Goal: Complete application form: Complete application form

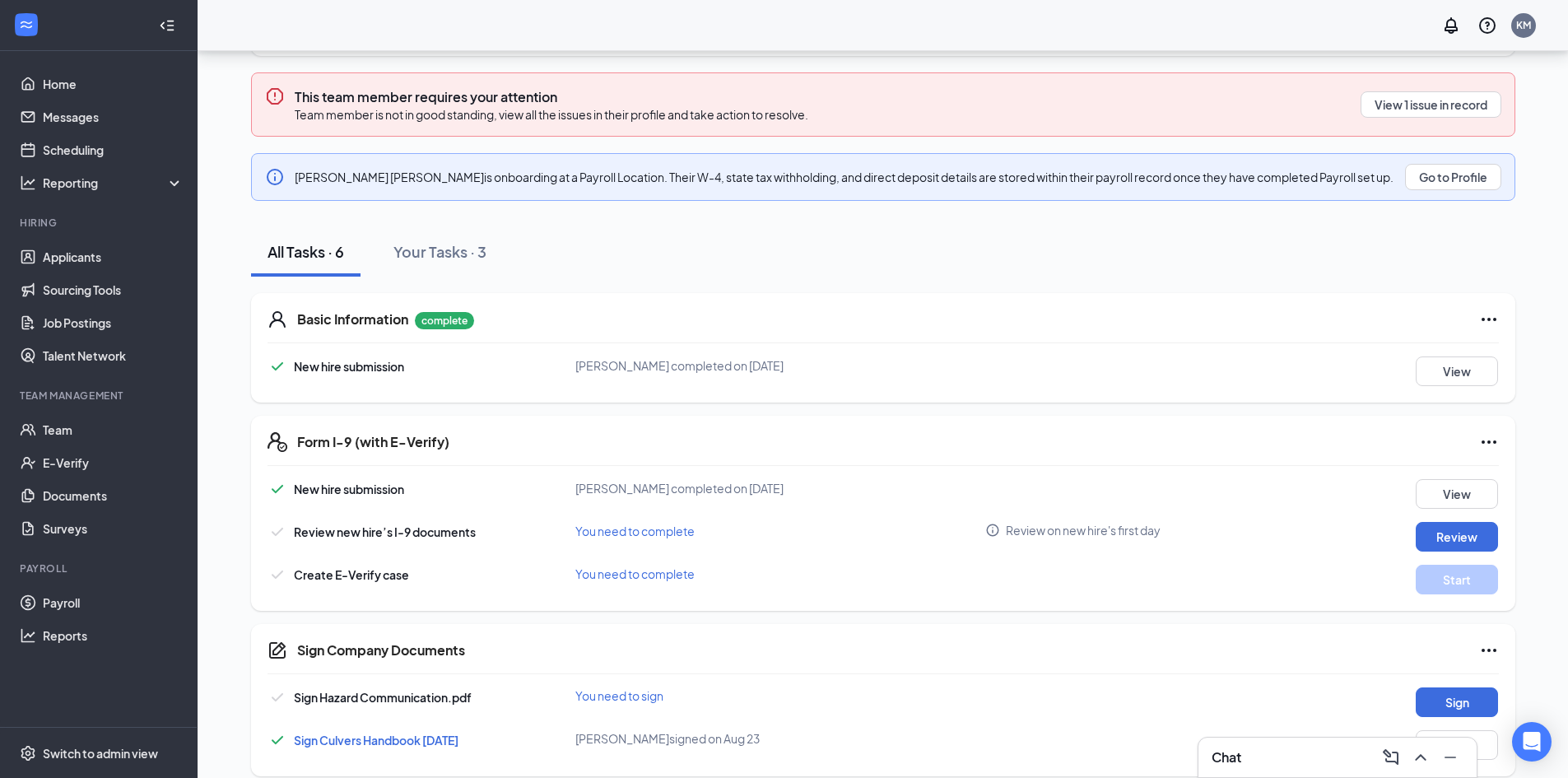
scroll to position [213, 0]
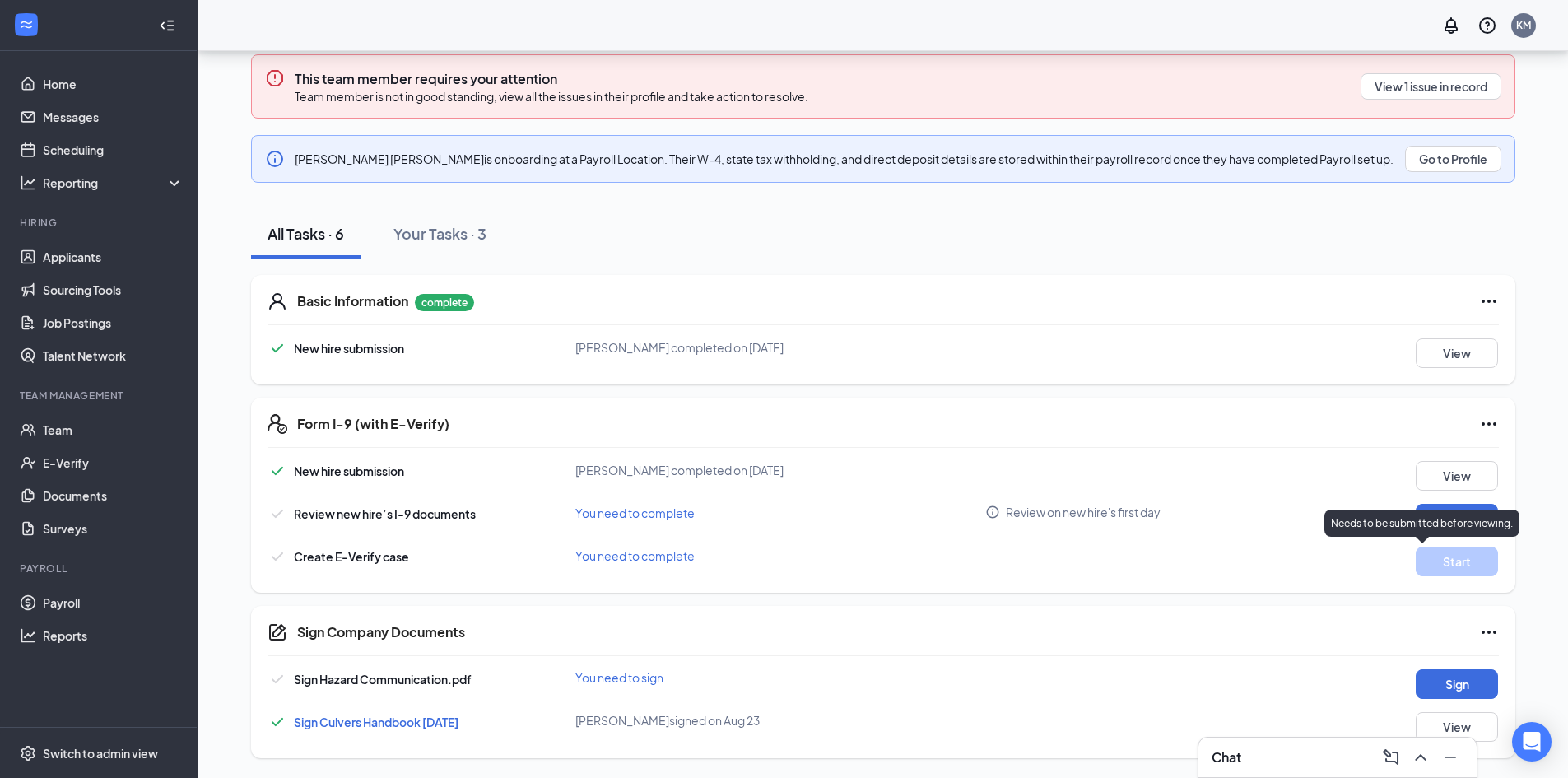
click at [1459, 525] on p "Needs to be submitted before viewing." at bounding box center [1421, 522] width 182 height 14
click at [1366, 483] on div "View" at bounding box center [1421, 475] width 154 height 30
click at [1451, 519] on button "Review" at bounding box center [1456, 519] width 82 height 30
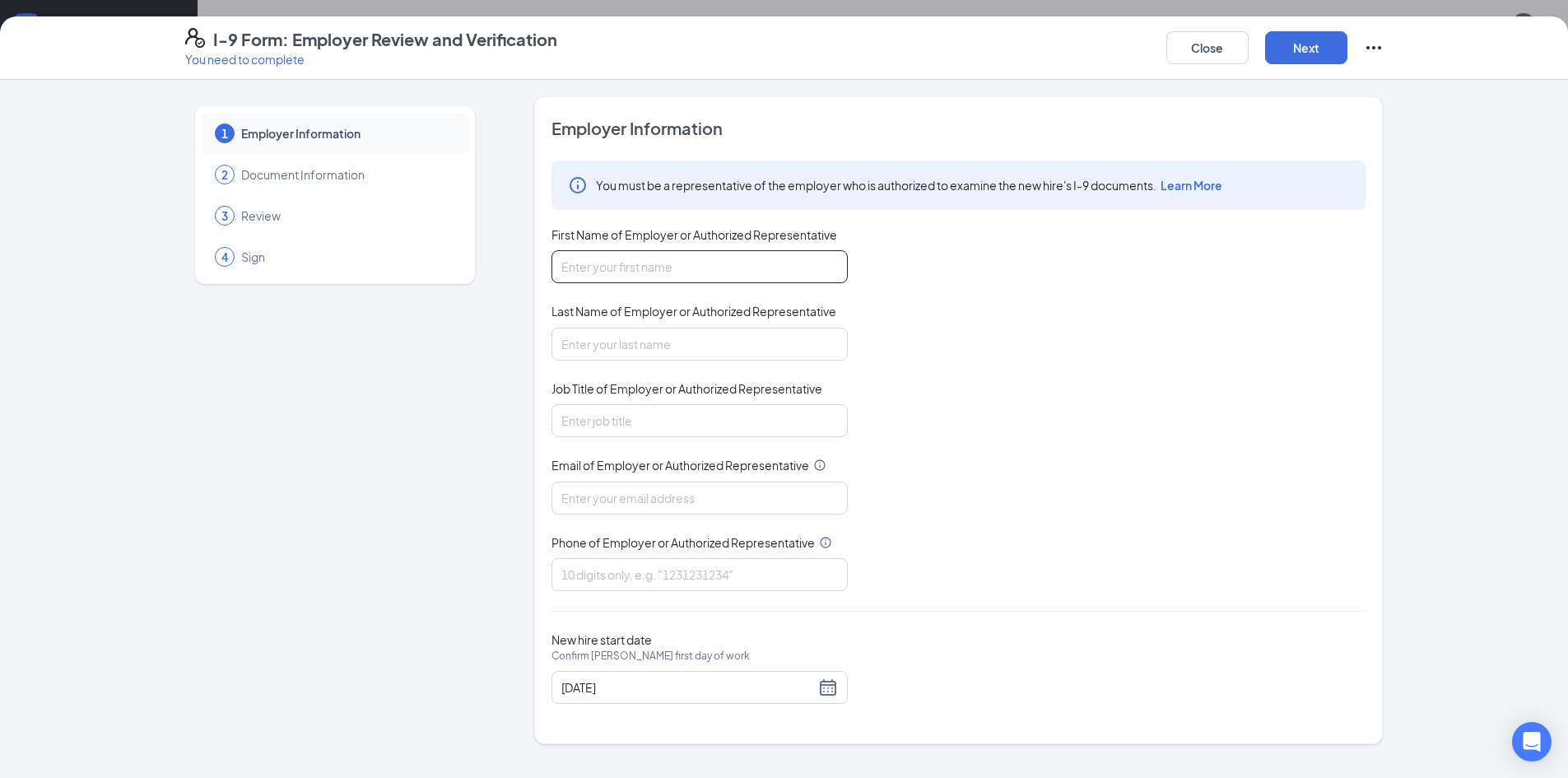
click at [688, 256] on input "First Name of Employer or Authorized Representative" at bounding box center [700, 267] width 296 height 33
type input "[PERSON_NAME]"
type input "Major"
type input "[EMAIL_ADDRESS][DOMAIN_NAME]"
type input "5026712001"
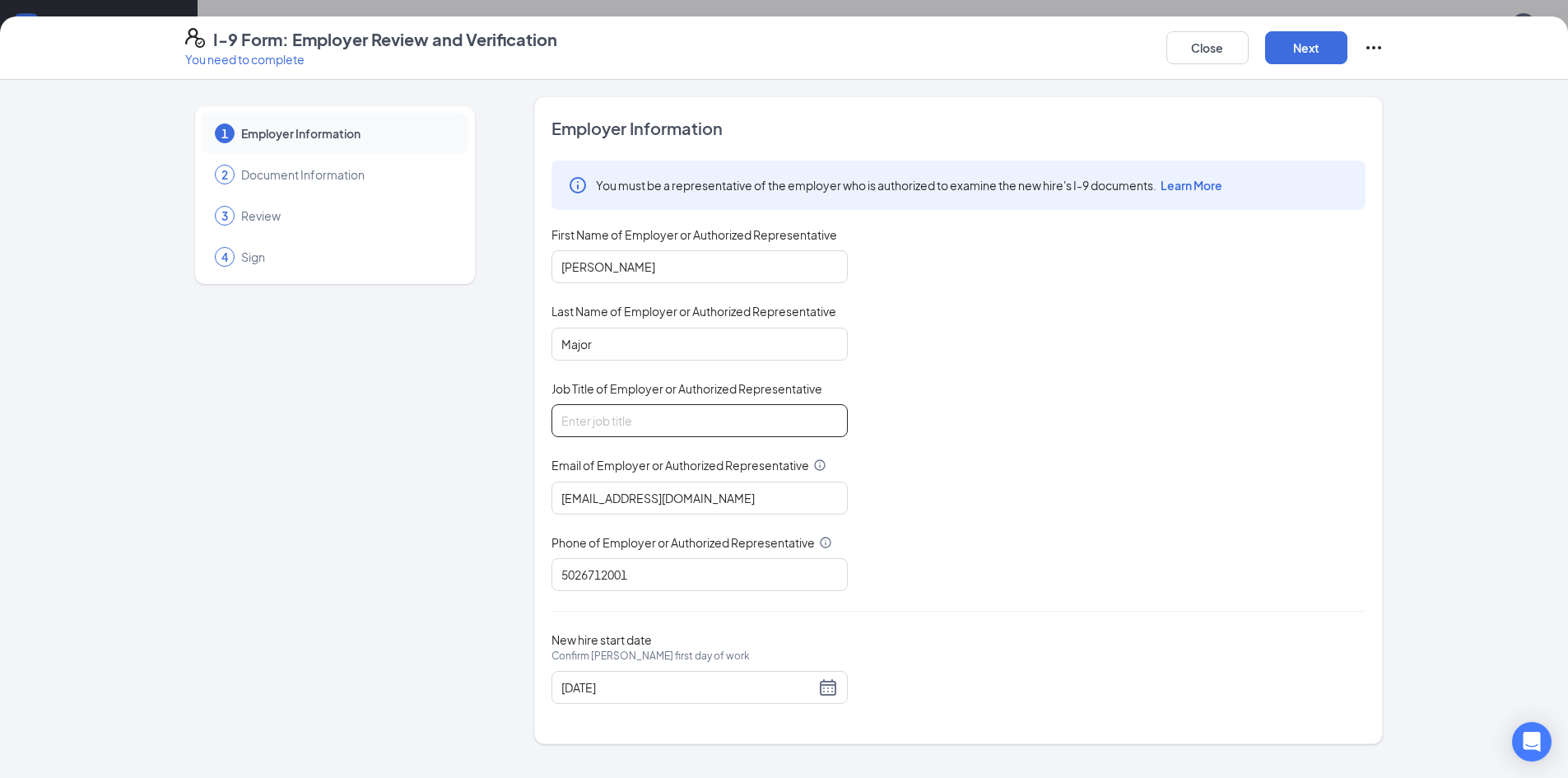
click at [715, 412] on input "Job Title of Employer or Authorized Representative" at bounding box center [700, 421] width 296 height 33
type input "Manager"
click at [1299, 49] on button "Next" at bounding box center [1306, 48] width 82 height 33
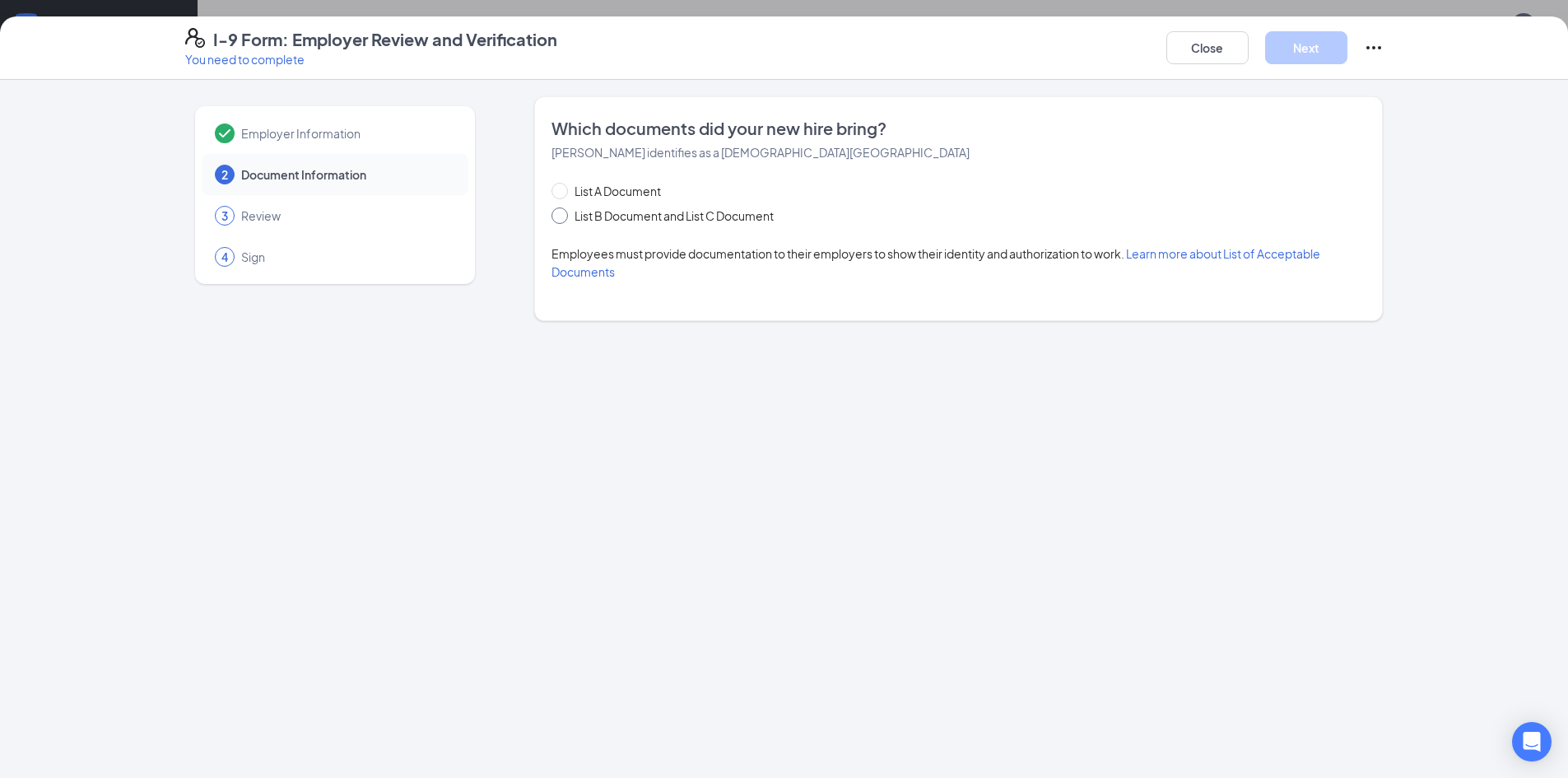
click at [562, 214] on input "List B Document and List C Document" at bounding box center [557, 213] width 11 height 11
radio input "true"
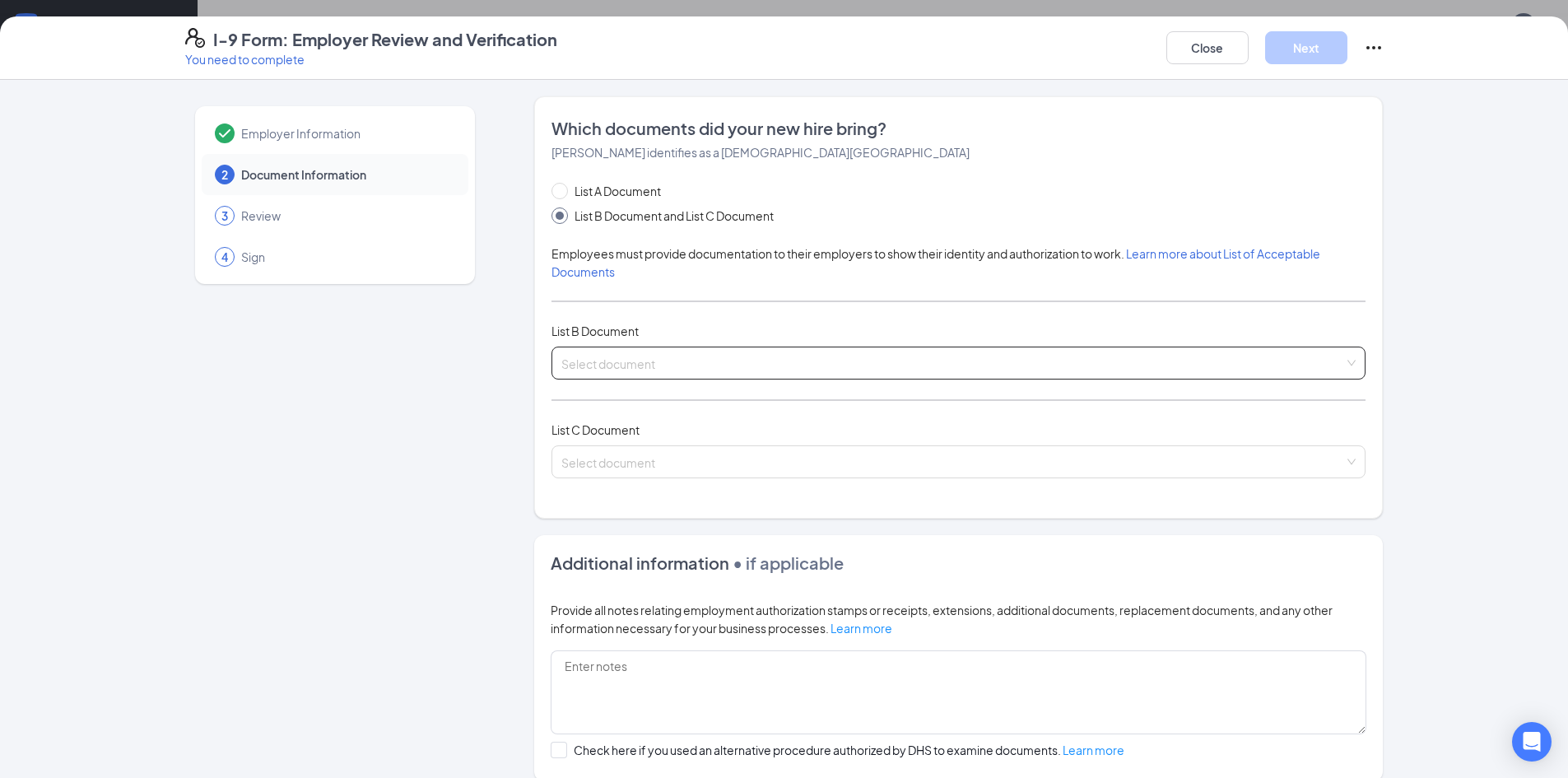
click at [993, 354] on input "search" at bounding box center [952, 359] width 783 height 25
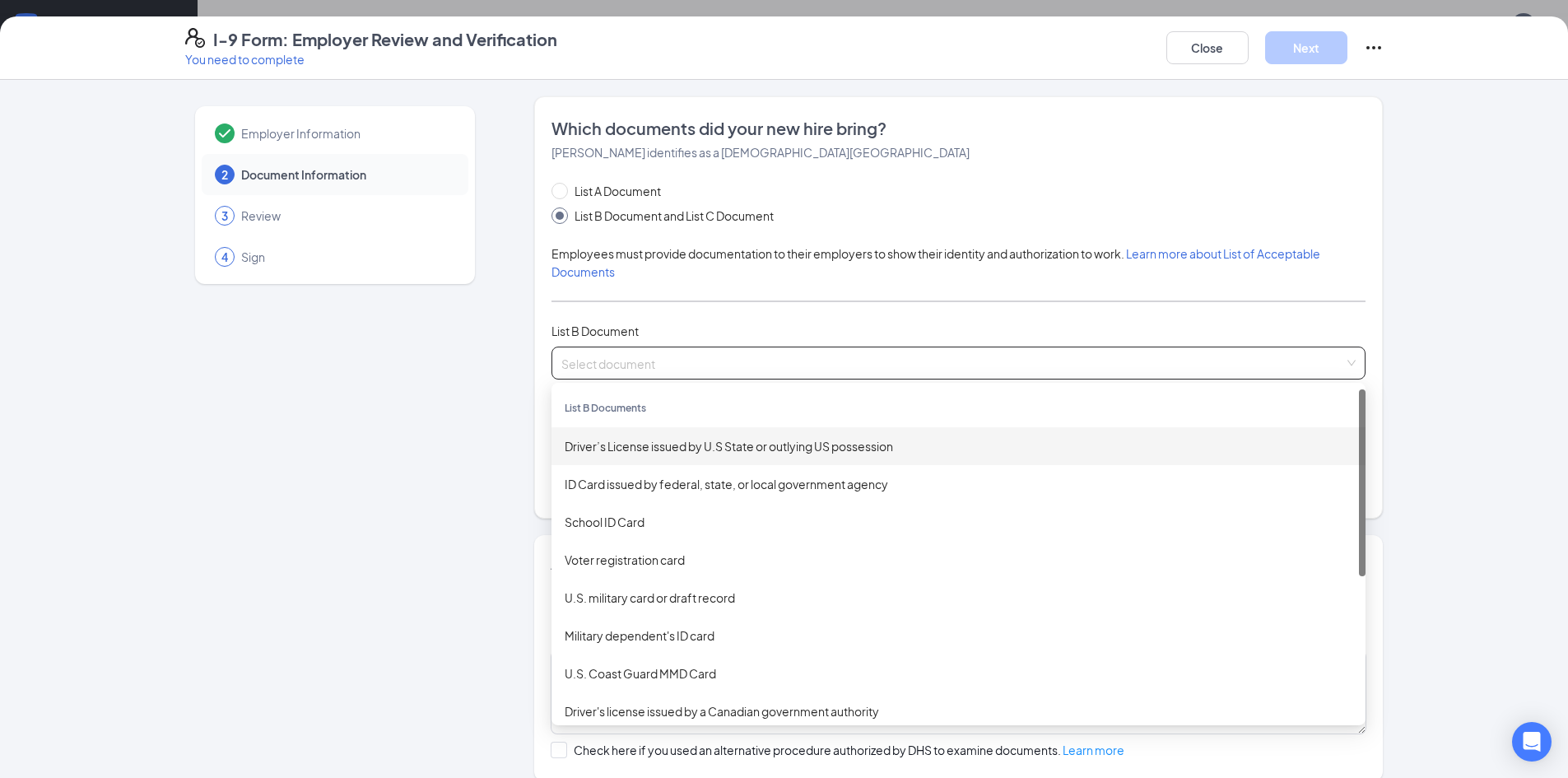
click at [751, 441] on div "Driver’s License issued by U.S State or outlying US possession" at bounding box center [959, 447] width 788 height 18
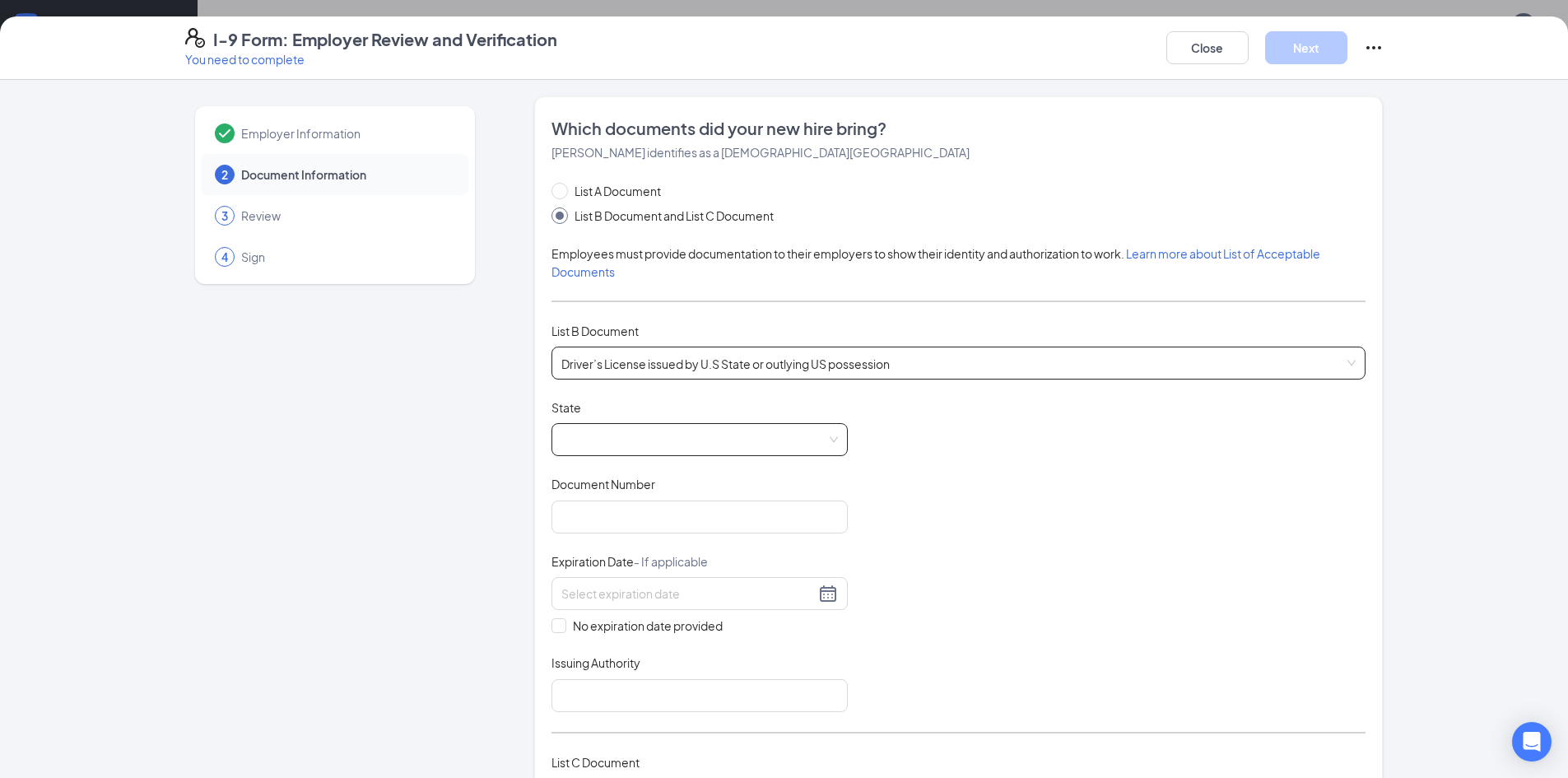
click at [600, 439] on span at bounding box center [700, 439] width 277 height 31
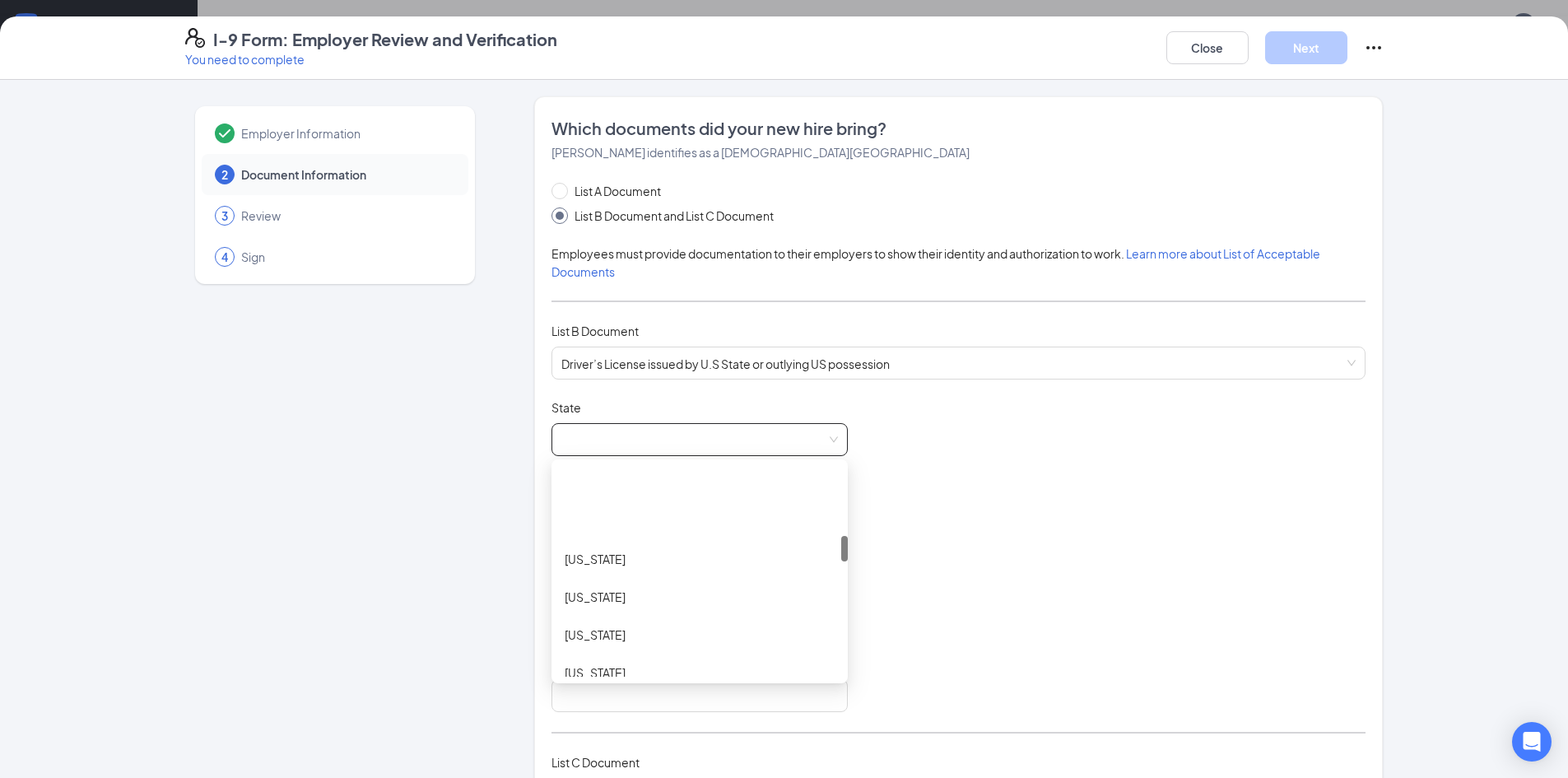
scroll to position [576, 0]
click at [587, 630] on div "[US_STATE]" at bounding box center [700, 628] width 270 height 18
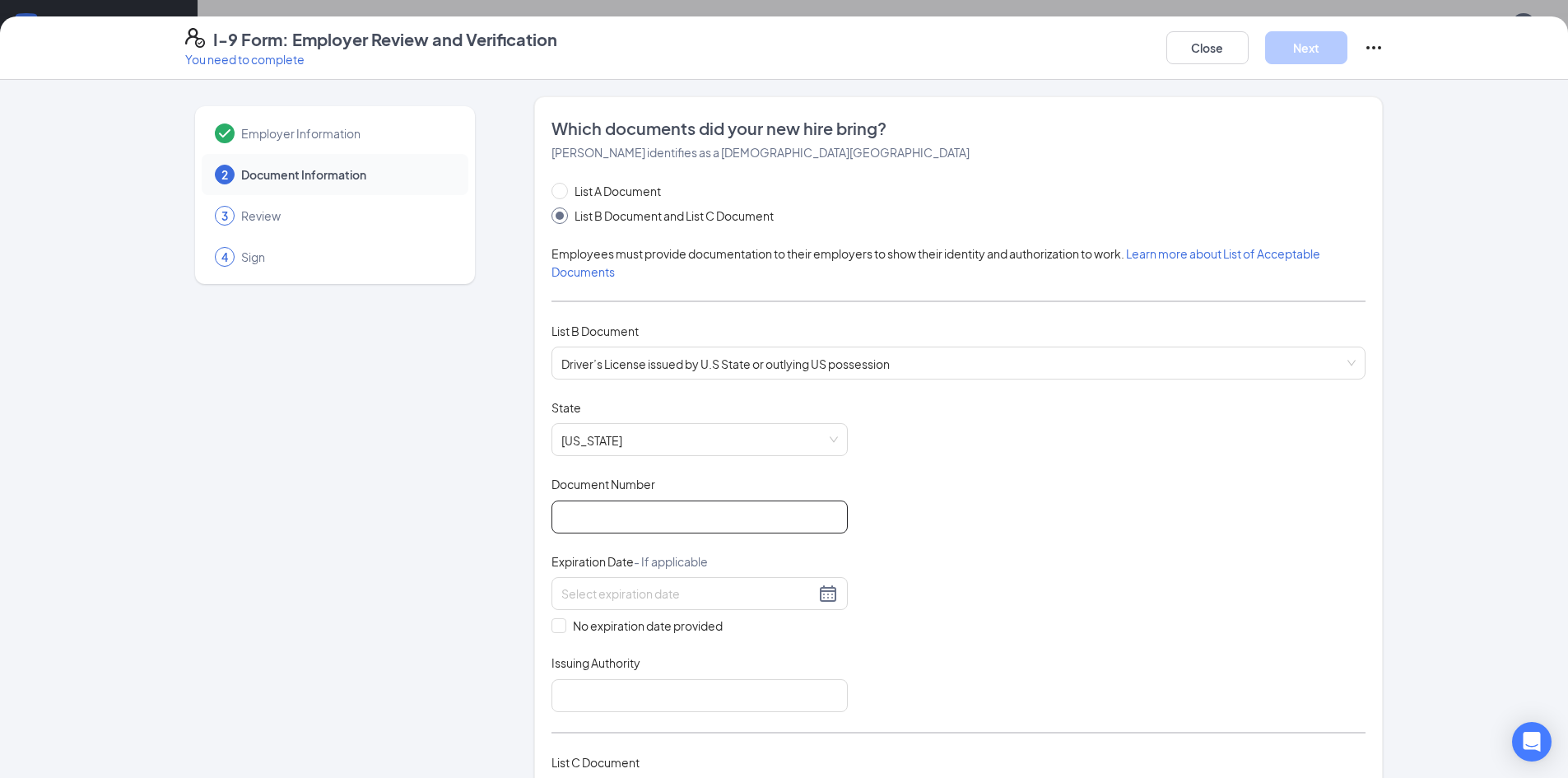
click at [591, 515] on input "Document Number" at bounding box center [700, 517] width 296 height 33
type input "B16768932"
click at [908, 580] on div "Document Title Driver’s License issued by U.S State or outlying US possession S…" at bounding box center [959, 556] width 814 height 313
click at [572, 594] on input at bounding box center [688, 593] width 254 height 18
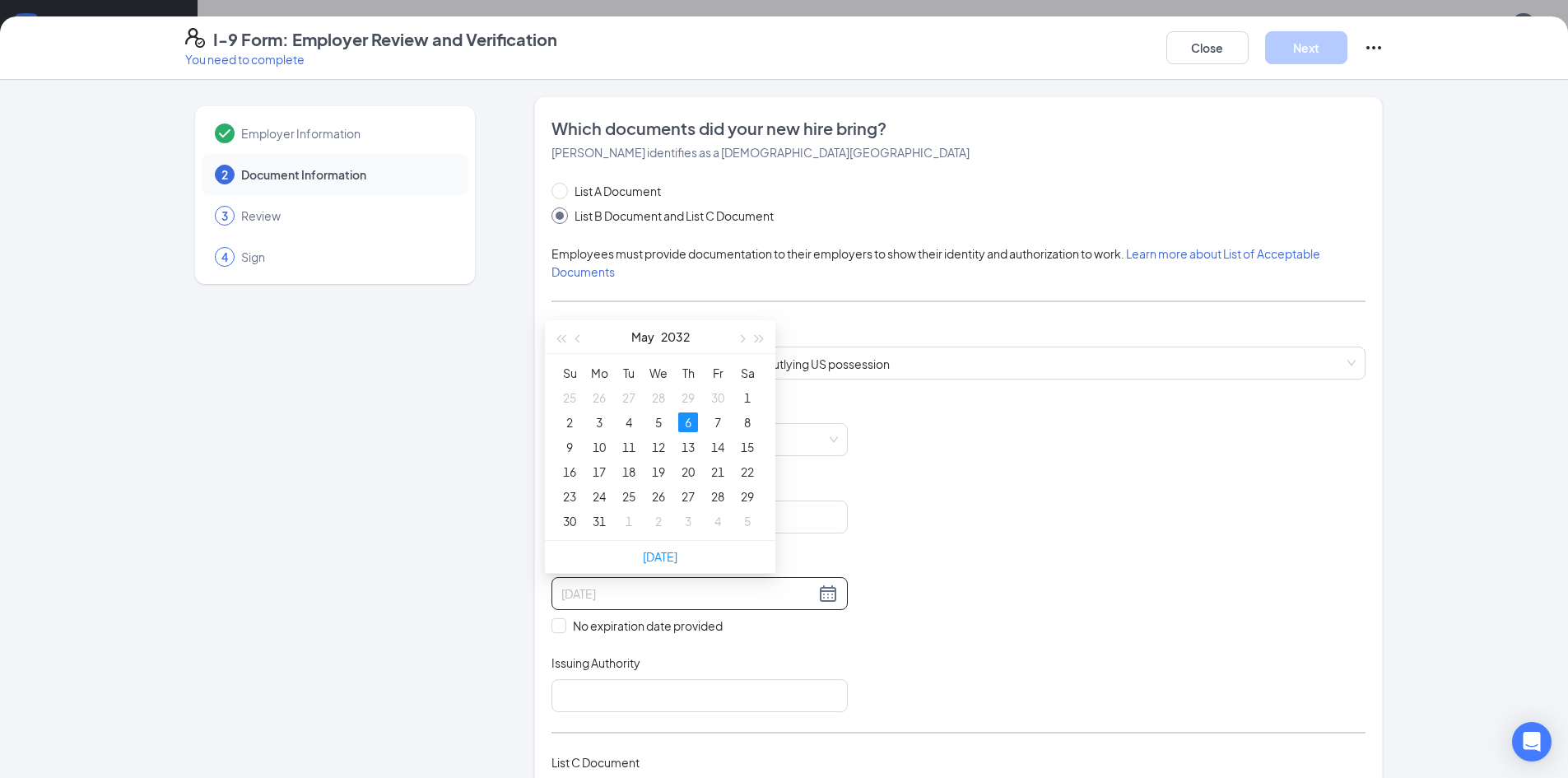
click at [688, 425] on div "6" at bounding box center [688, 422] width 19 height 19
type input "[DATE]"
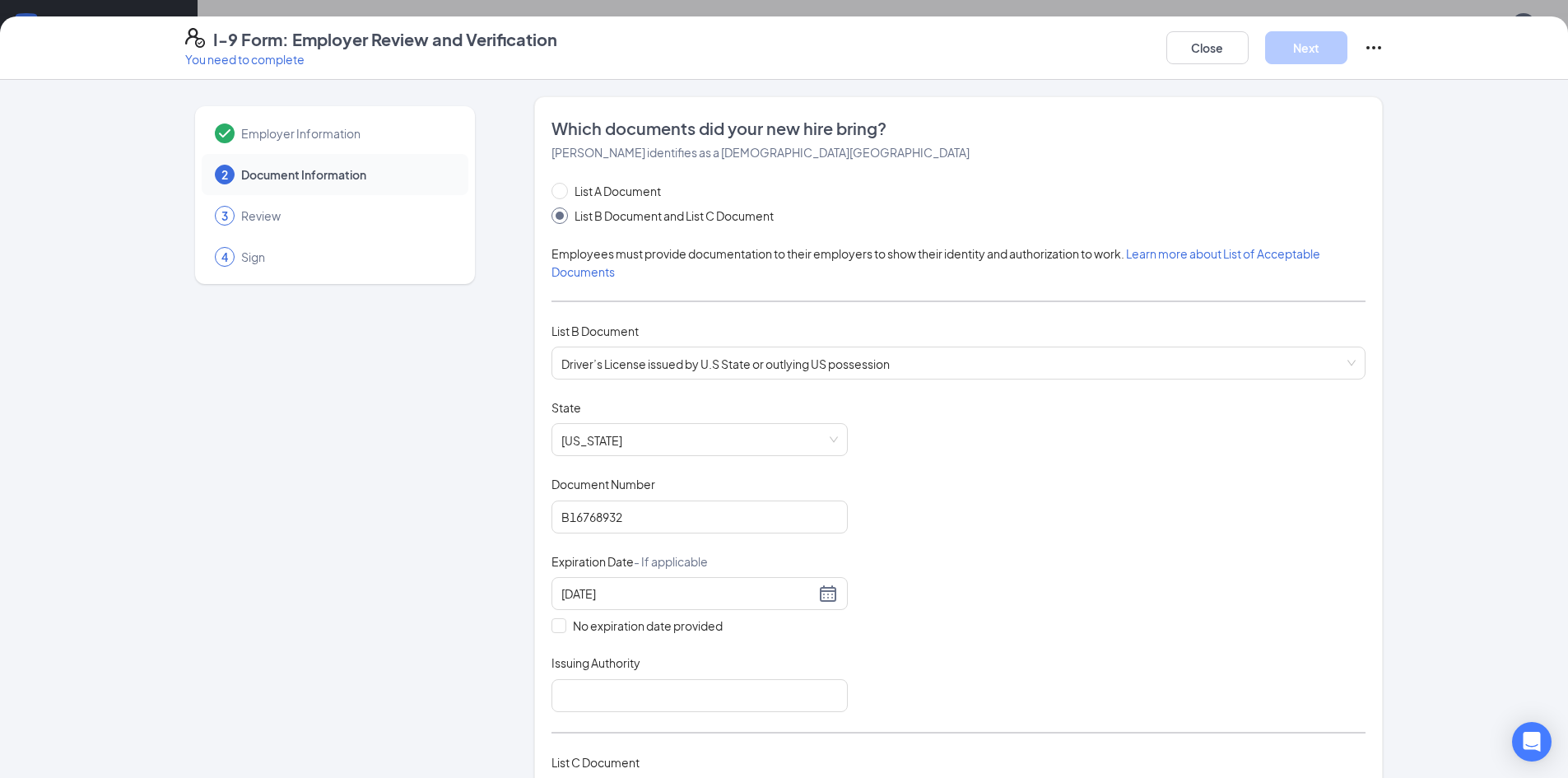
drag, startPoint x: 995, startPoint y: 626, endPoint x: 987, endPoint y: 629, distance: 8.5
click at [995, 628] on div "Document Title Driver’s License issued by U.S State or outlying US possession S…" at bounding box center [959, 556] width 814 height 313
click at [761, 682] on input "Issuing Authority" at bounding box center [700, 696] width 296 height 33
type input "KY"
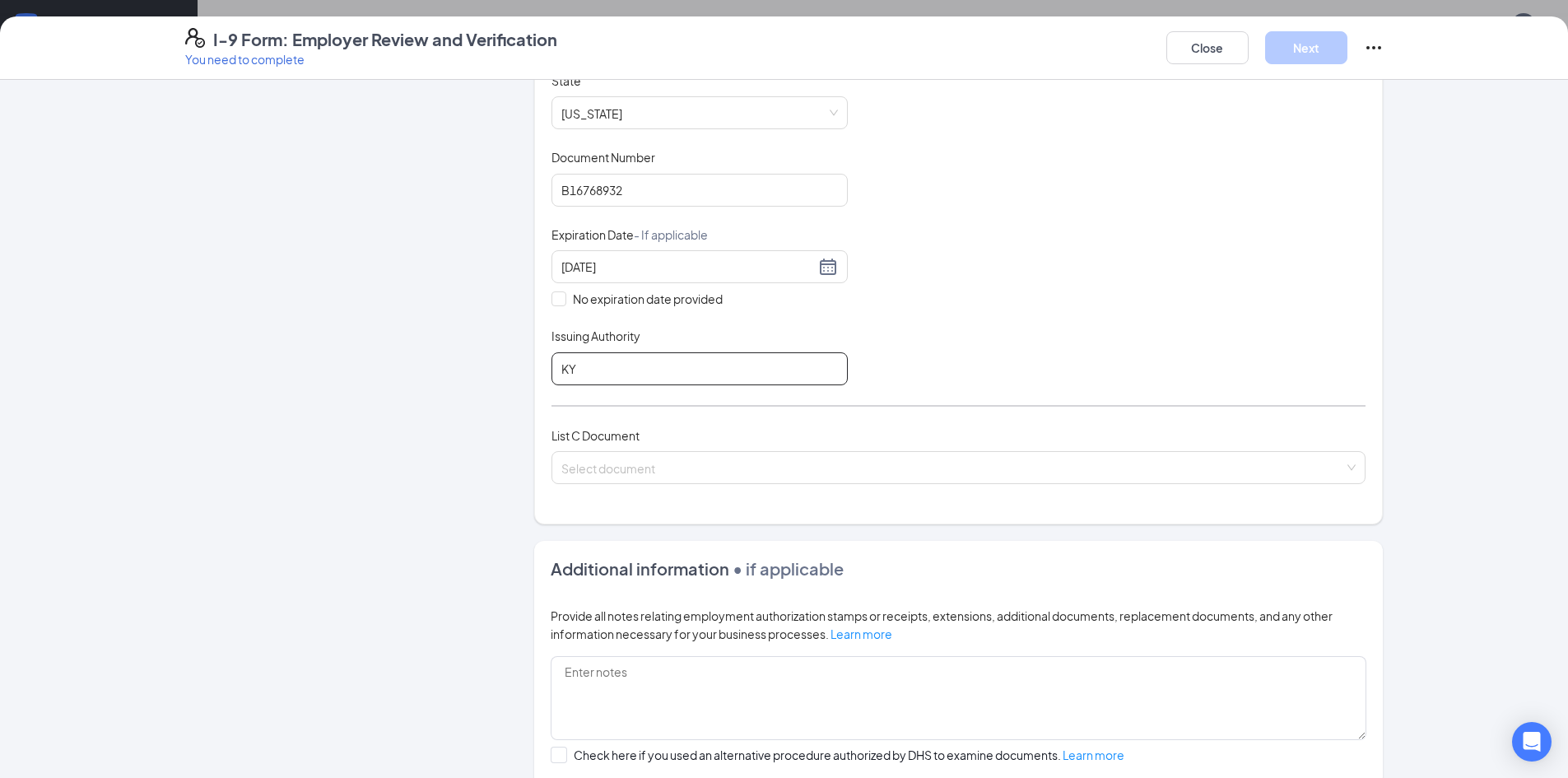
scroll to position [329, 0]
click at [736, 469] on input "search" at bounding box center [952, 461] width 783 height 25
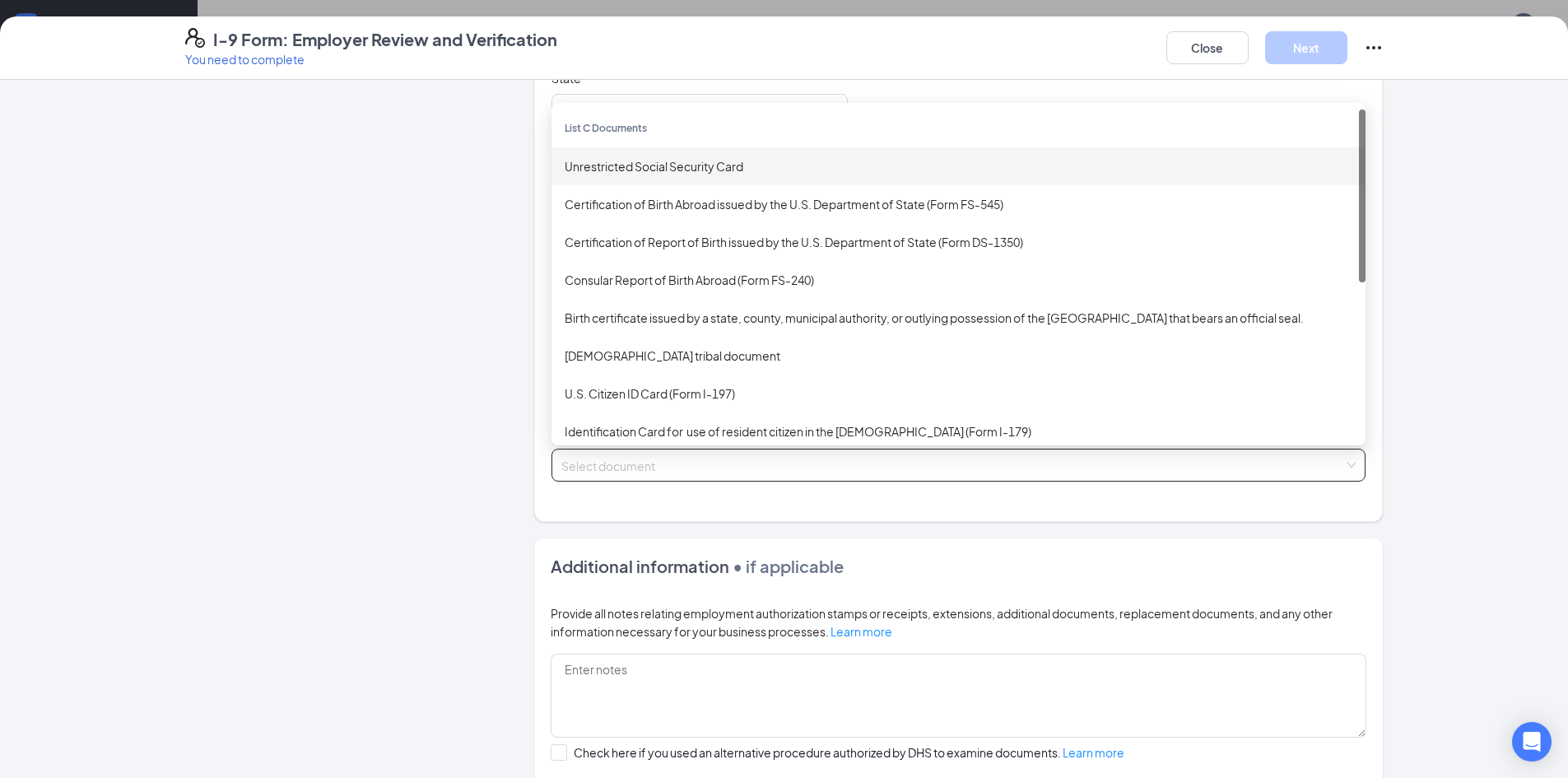
click at [649, 162] on div "Unrestricted Social Security Card" at bounding box center [959, 166] width 788 height 18
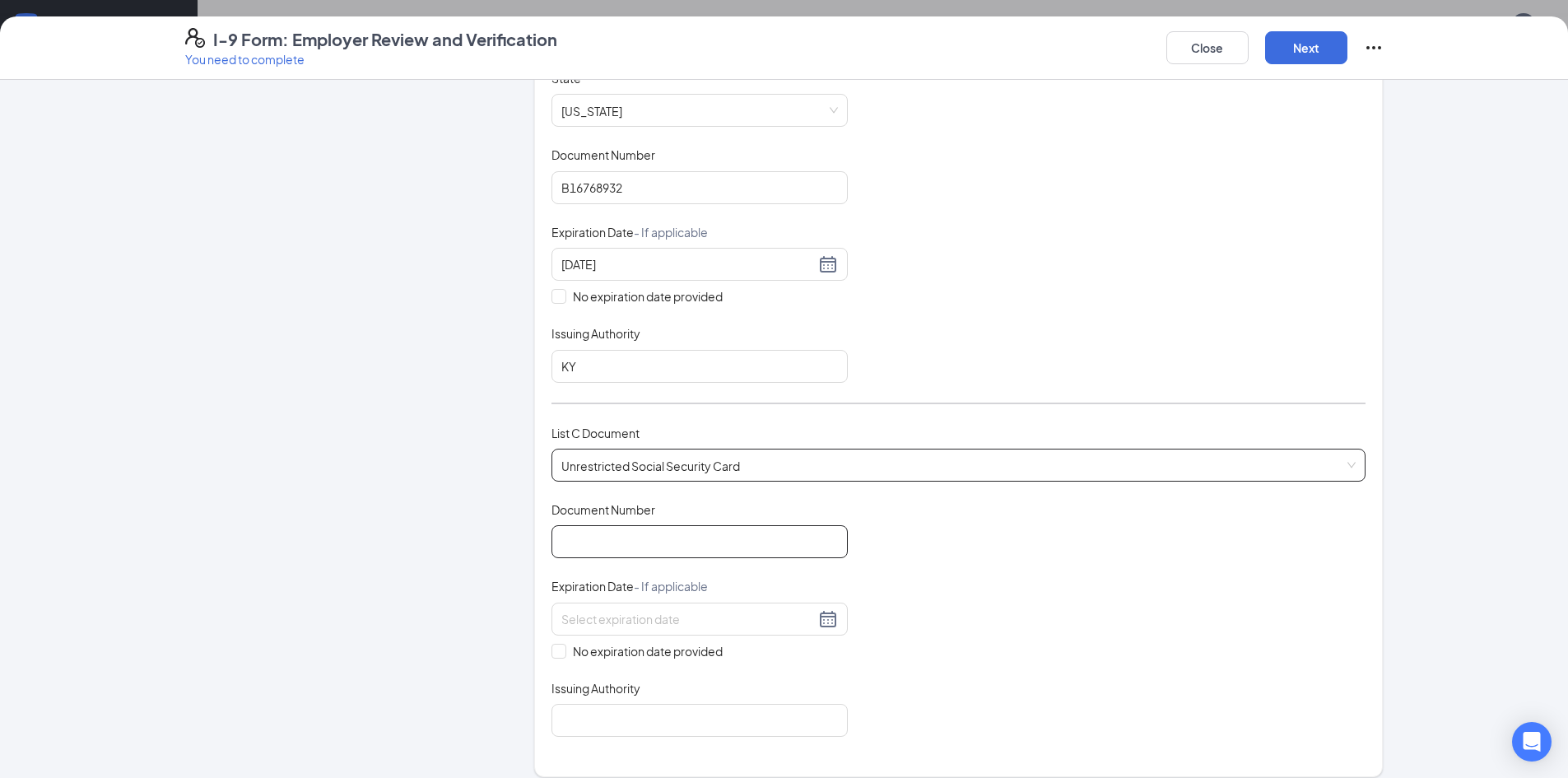
click at [621, 548] on input "Document Number" at bounding box center [700, 542] width 296 height 33
type input "3"
type input "635144861"
click at [1119, 599] on div "Document Title Unrestricted Social Security Card Document Number 635144861 Expi…" at bounding box center [959, 618] width 814 height 235
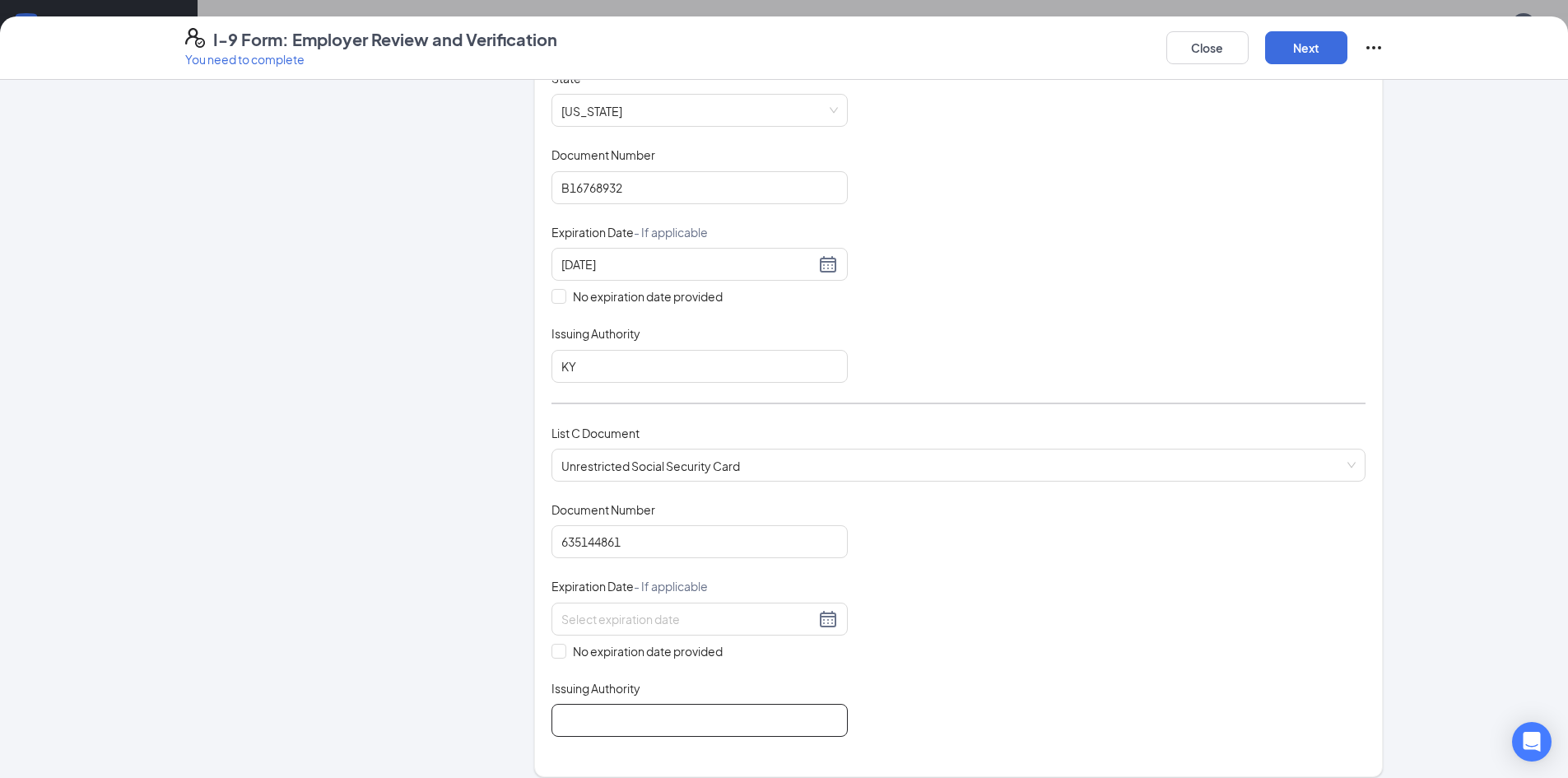
drag, startPoint x: 782, startPoint y: 712, endPoint x: 781, endPoint y: 724, distance: 12.0
click at [782, 716] on input "Issuing Authority" at bounding box center [700, 721] width 296 height 33
type input "Social Security Administration"
click at [963, 625] on div "Document Title Unrestricted Social Security Card Document Number 635144861 Expi…" at bounding box center [959, 618] width 814 height 235
click at [1315, 47] on button "Next" at bounding box center [1306, 48] width 82 height 33
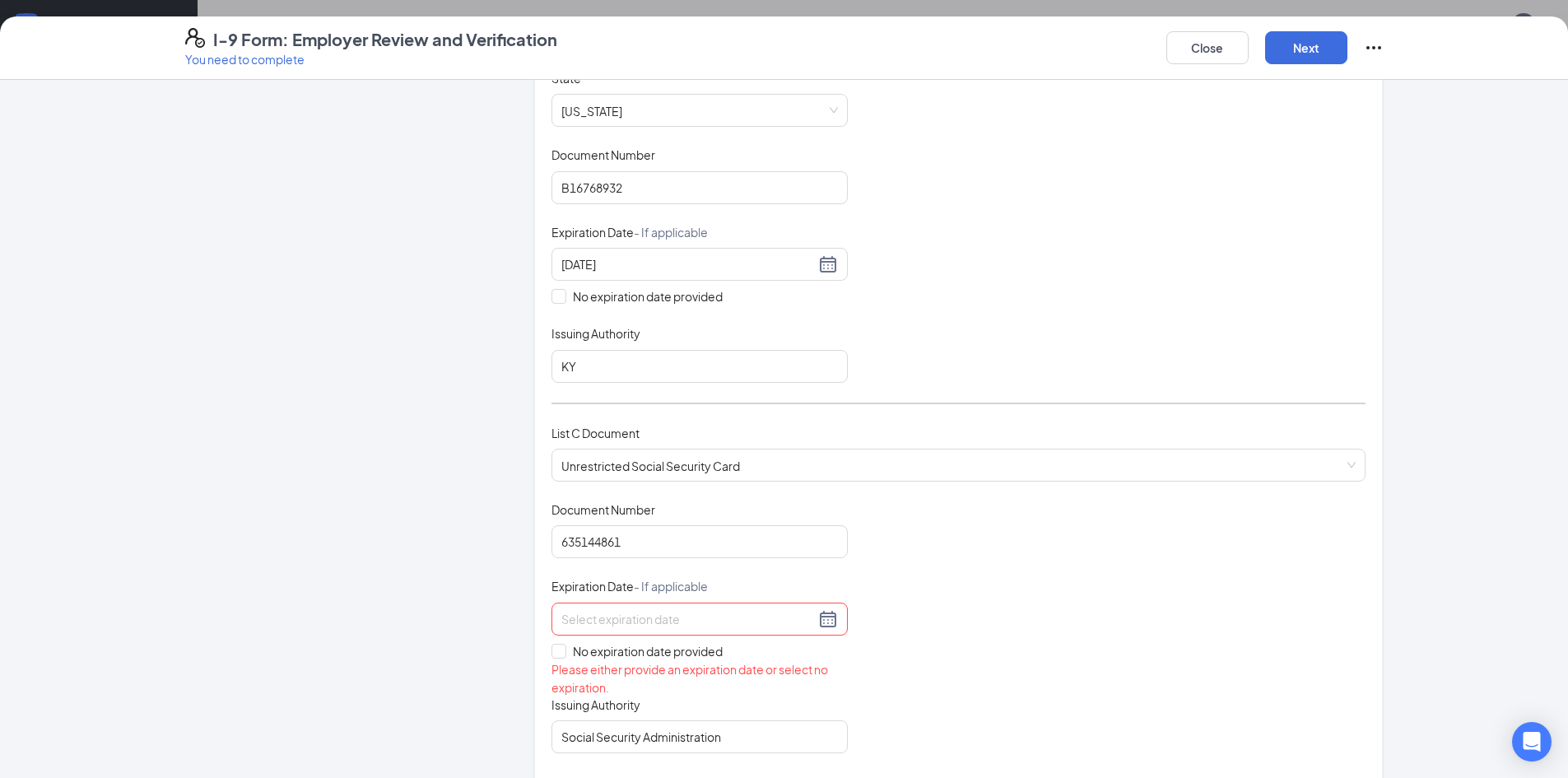
click at [773, 626] on input at bounding box center [688, 619] width 254 height 18
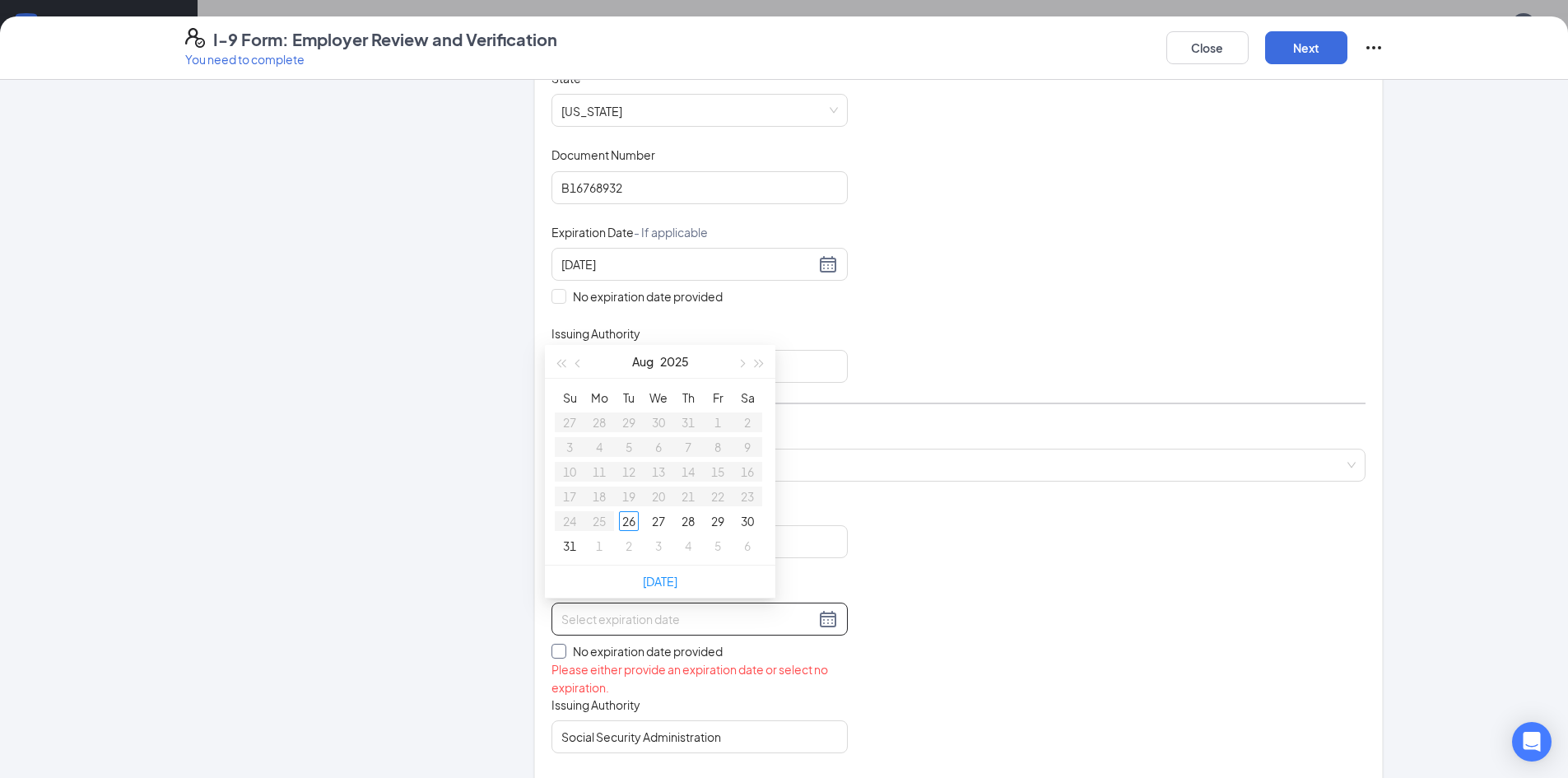
click at [567, 646] on span "No expiration date provided" at bounding box center [648, 652] width 163 height 18
click at [563, 646] on input "No expiration date provided" at bounding box center [557, 649] width 11 height 11
checkbox input "true"
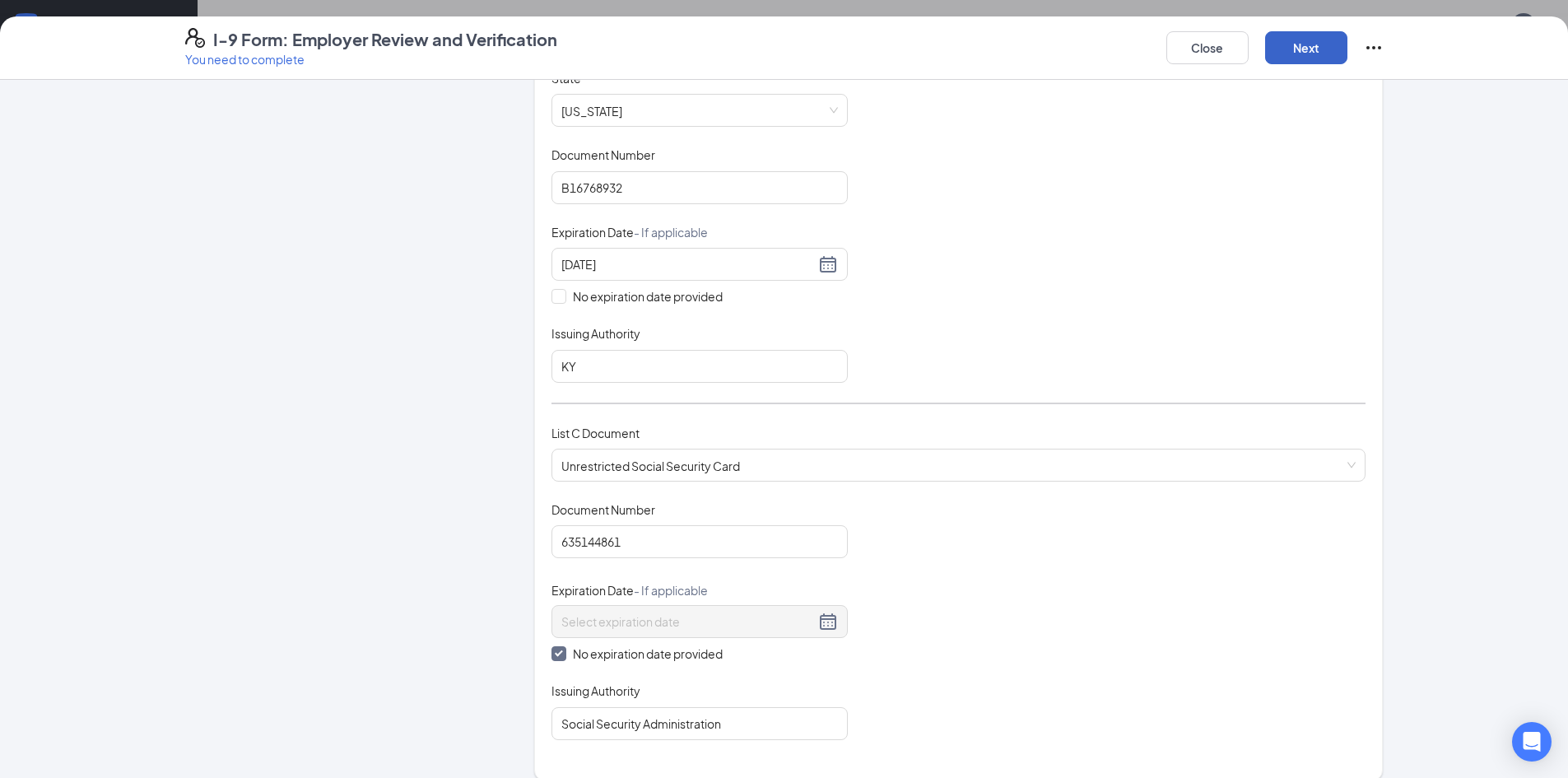
click at [1324, 48] on button "Next" at bounding box center [1306, 48] width 82 height 33
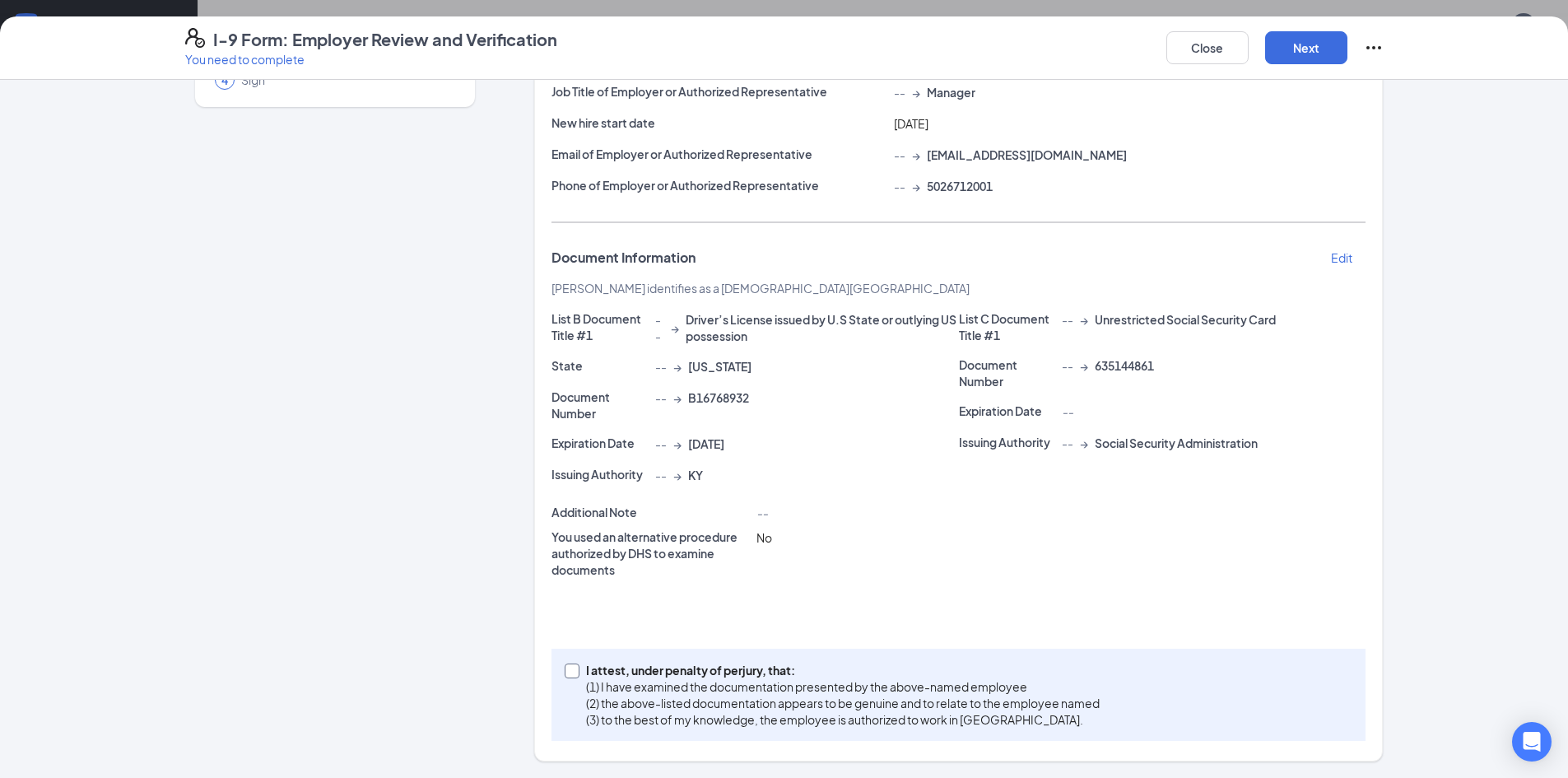
click at [568, 671] on input "I attest, under penalty of [PERSON_NAME], that: (1) I have examined the documen…" at bounding box center [570, 669] width 11 height 11
checkbox input "true"
click at [1322, 50] on button "Next" at bounding box center [1306, 48] width 82 height 33
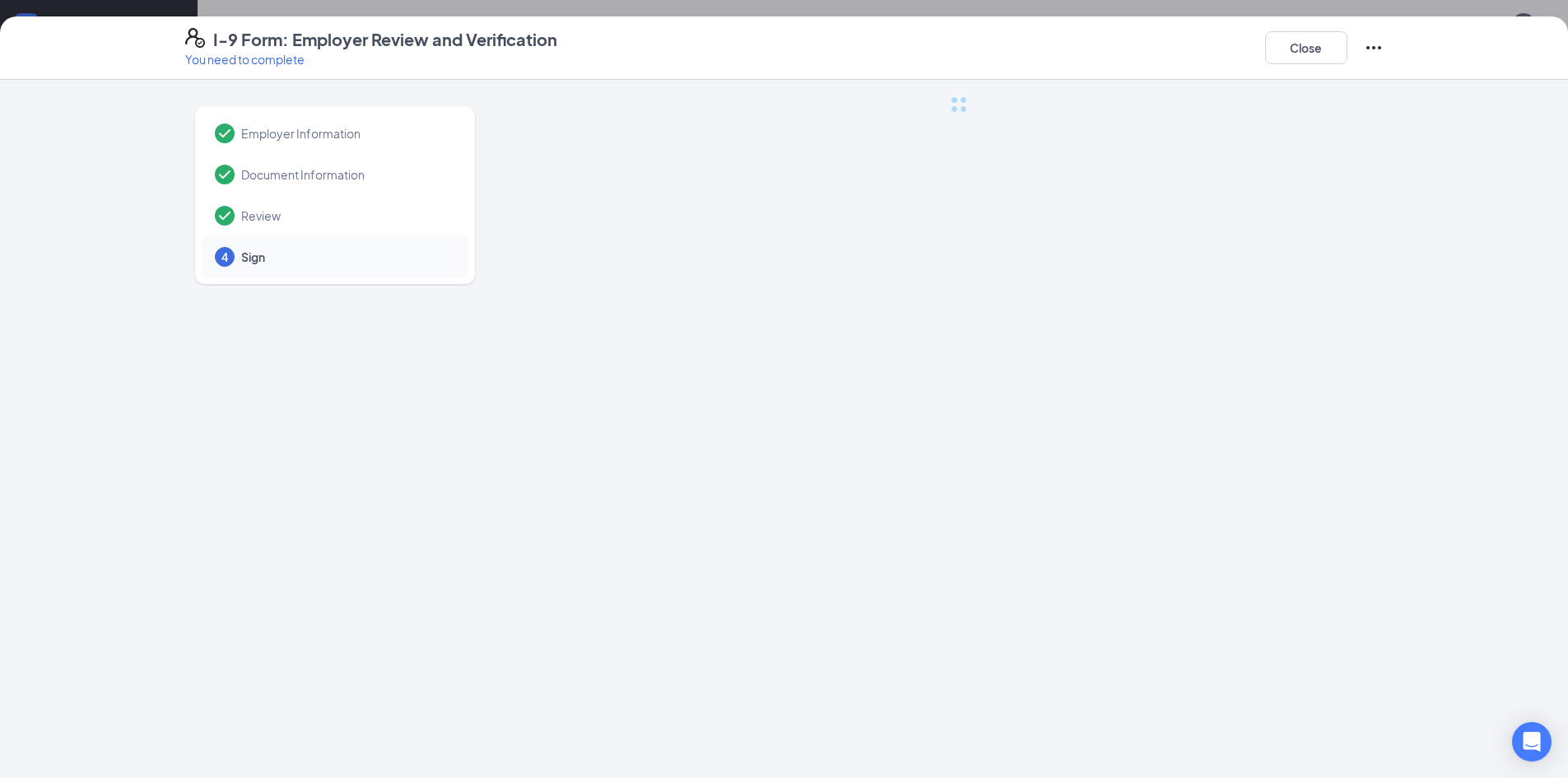
scroll to position [0, 0]
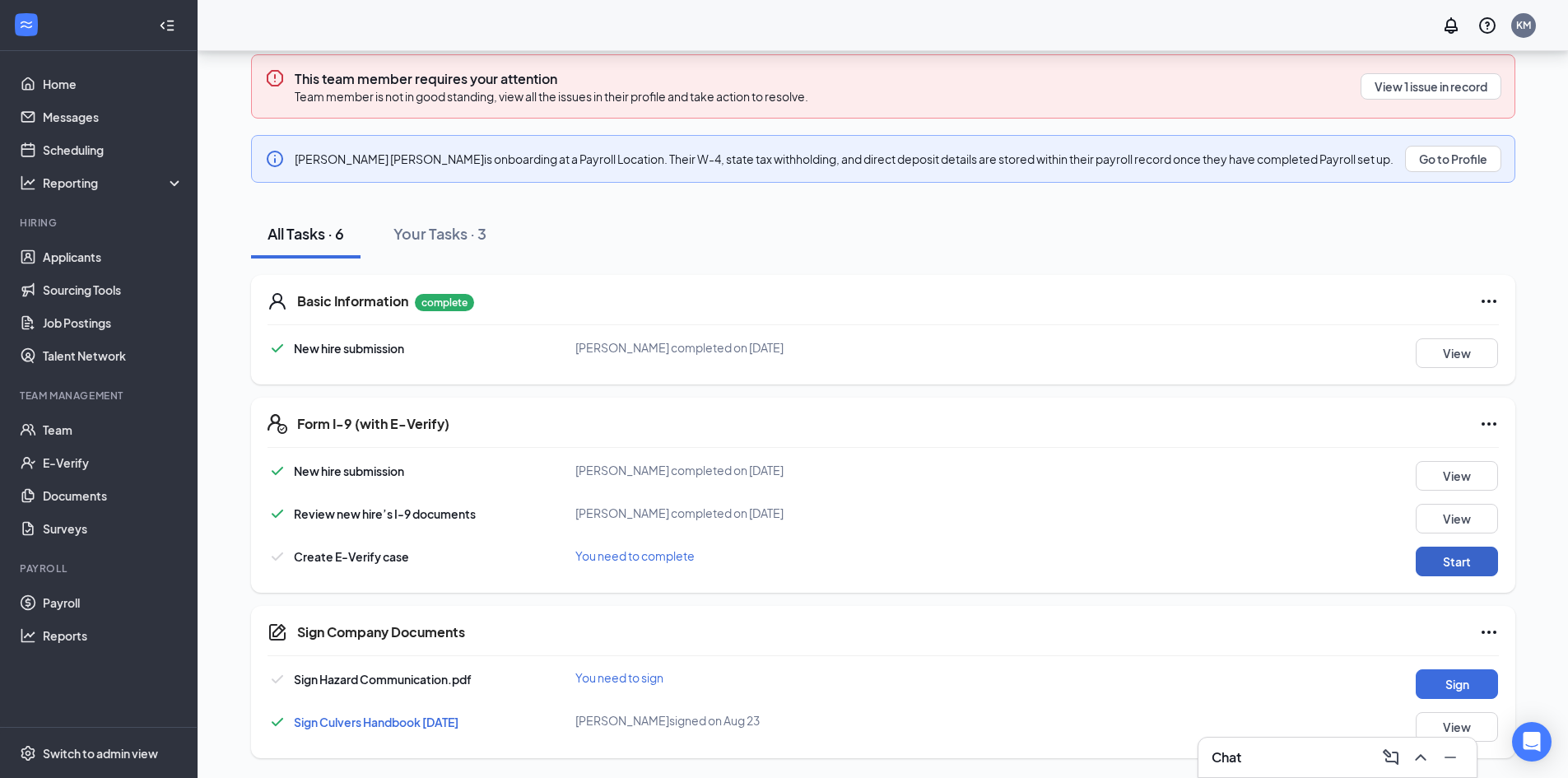
click at [1425, 555] on button "Start" at bounding box center [1456, 561] width 82 height 30
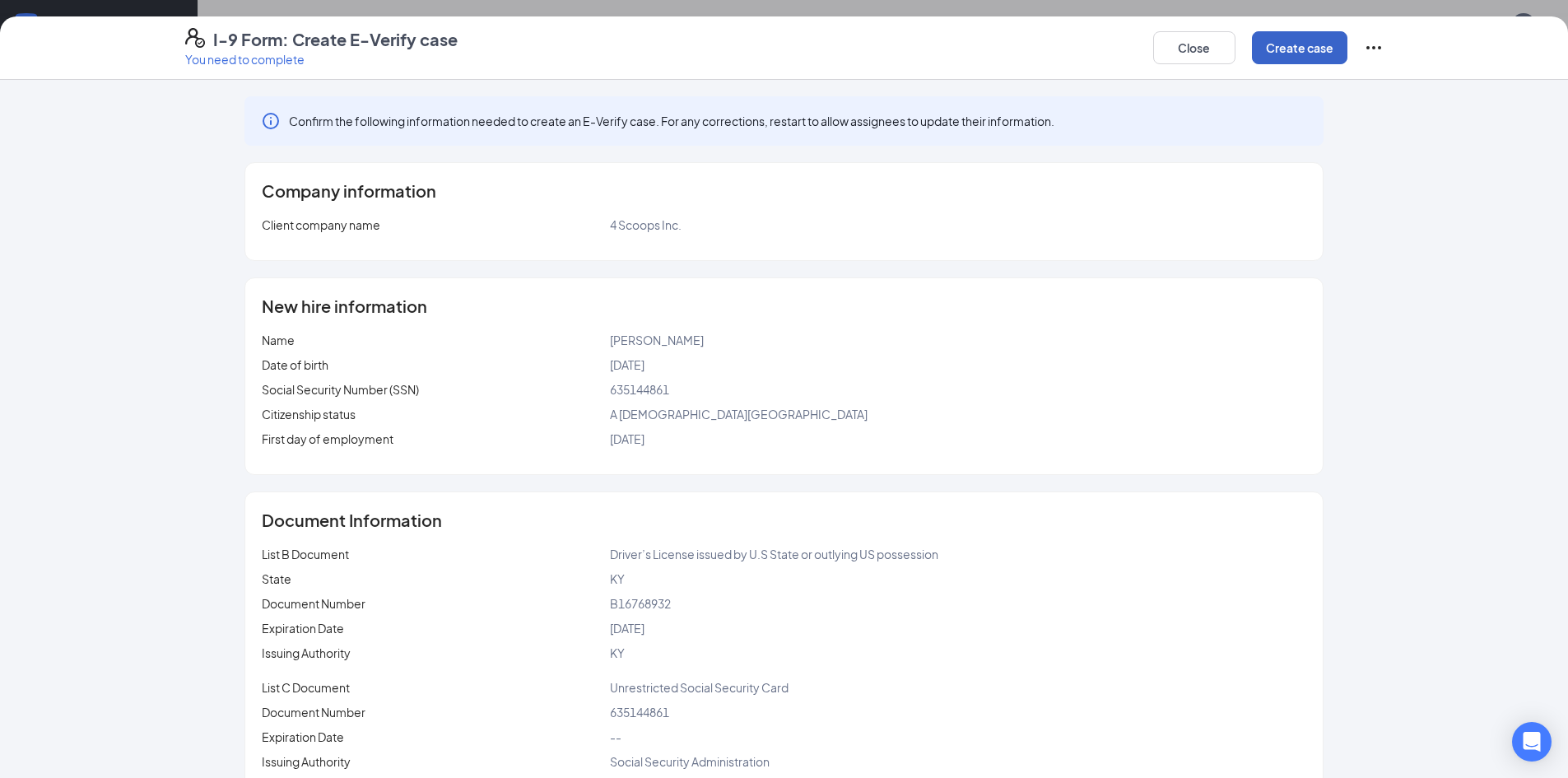
click at [1275, 45] on button "Create case" at bounding box center [1299, 48] width 95 height 33
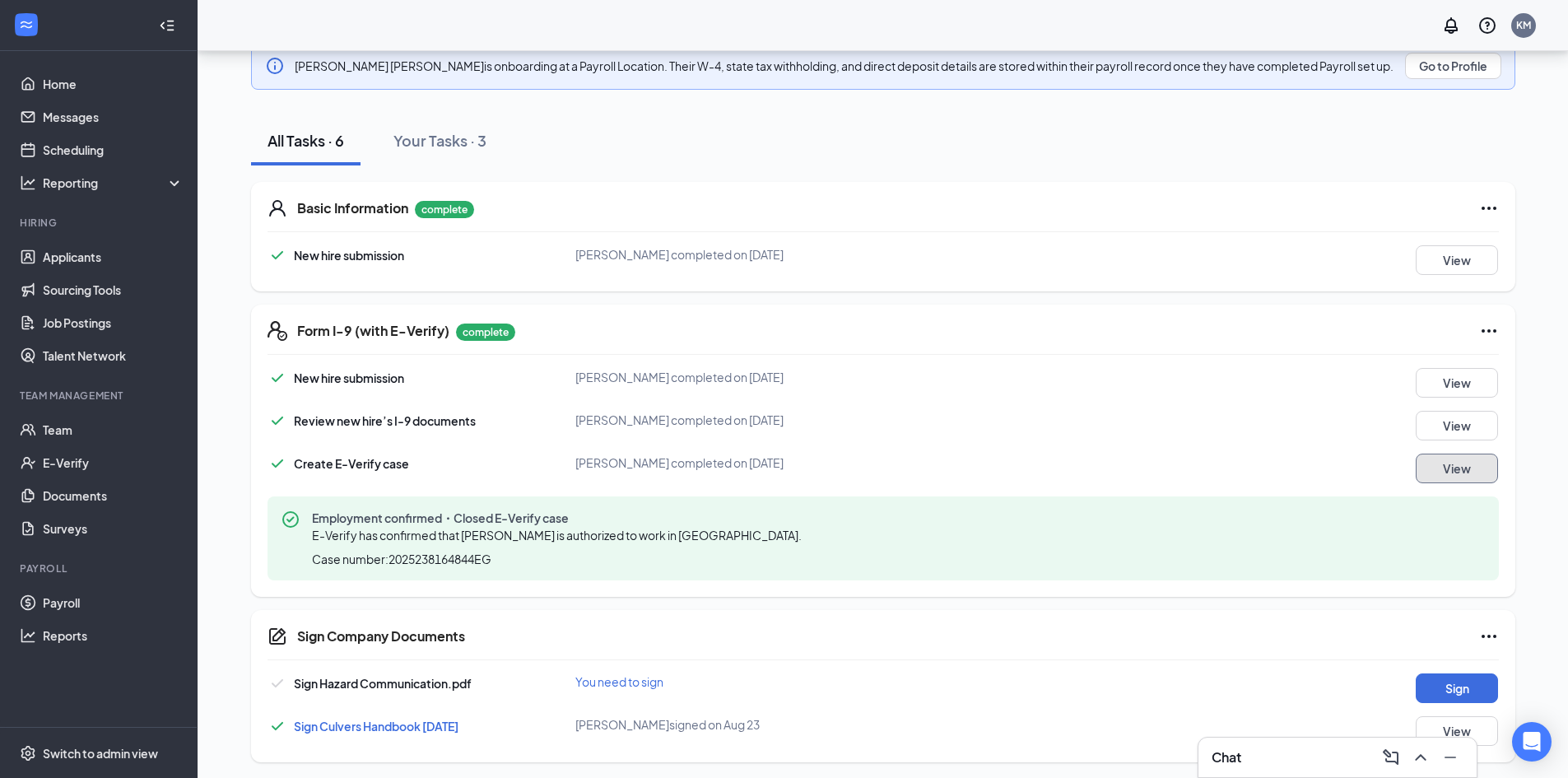
scroll to position [310, 0]
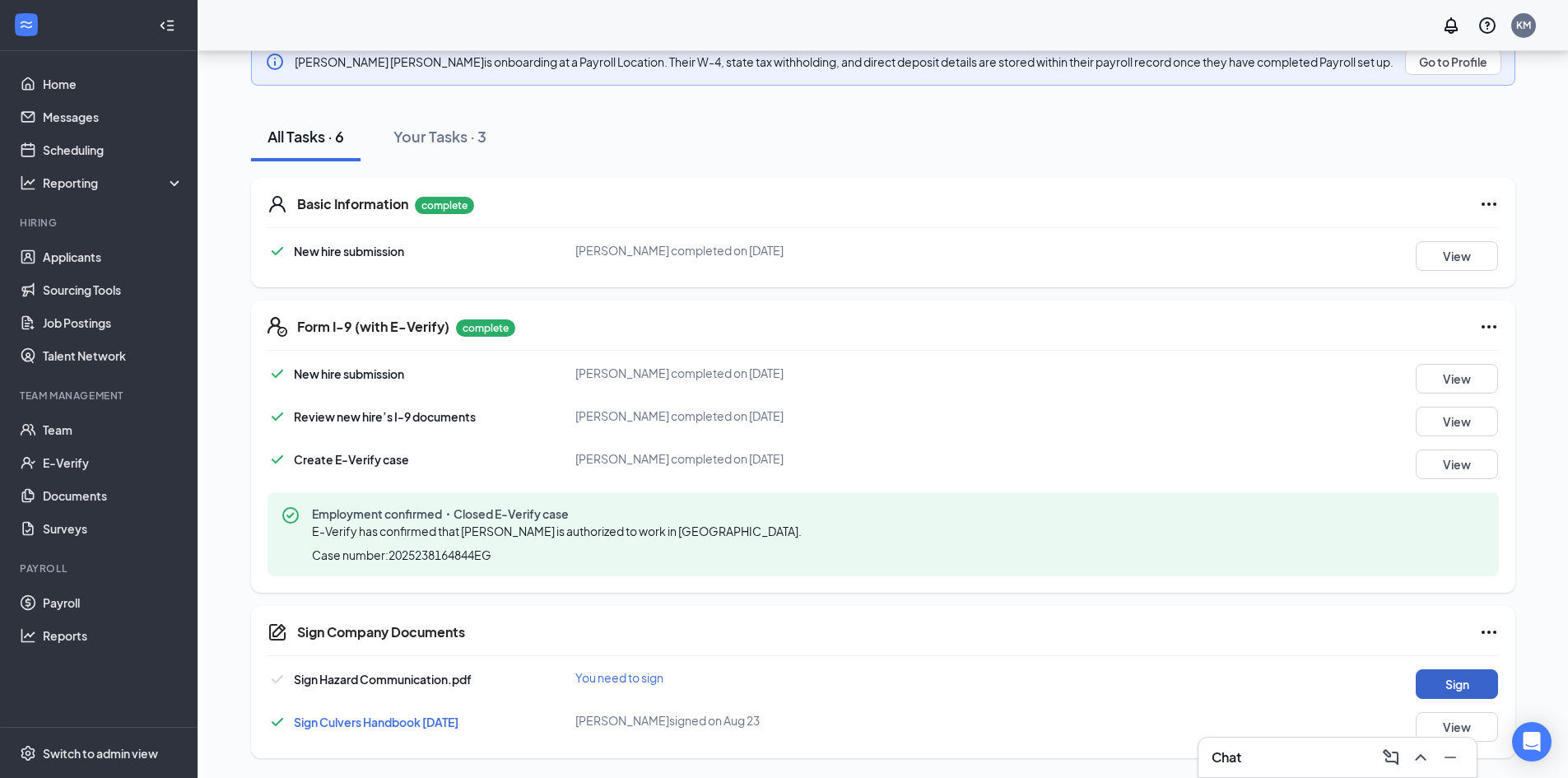
click at [1437, 674] on button "Sign" at bounding box center [1456, 684] width 82 height 30
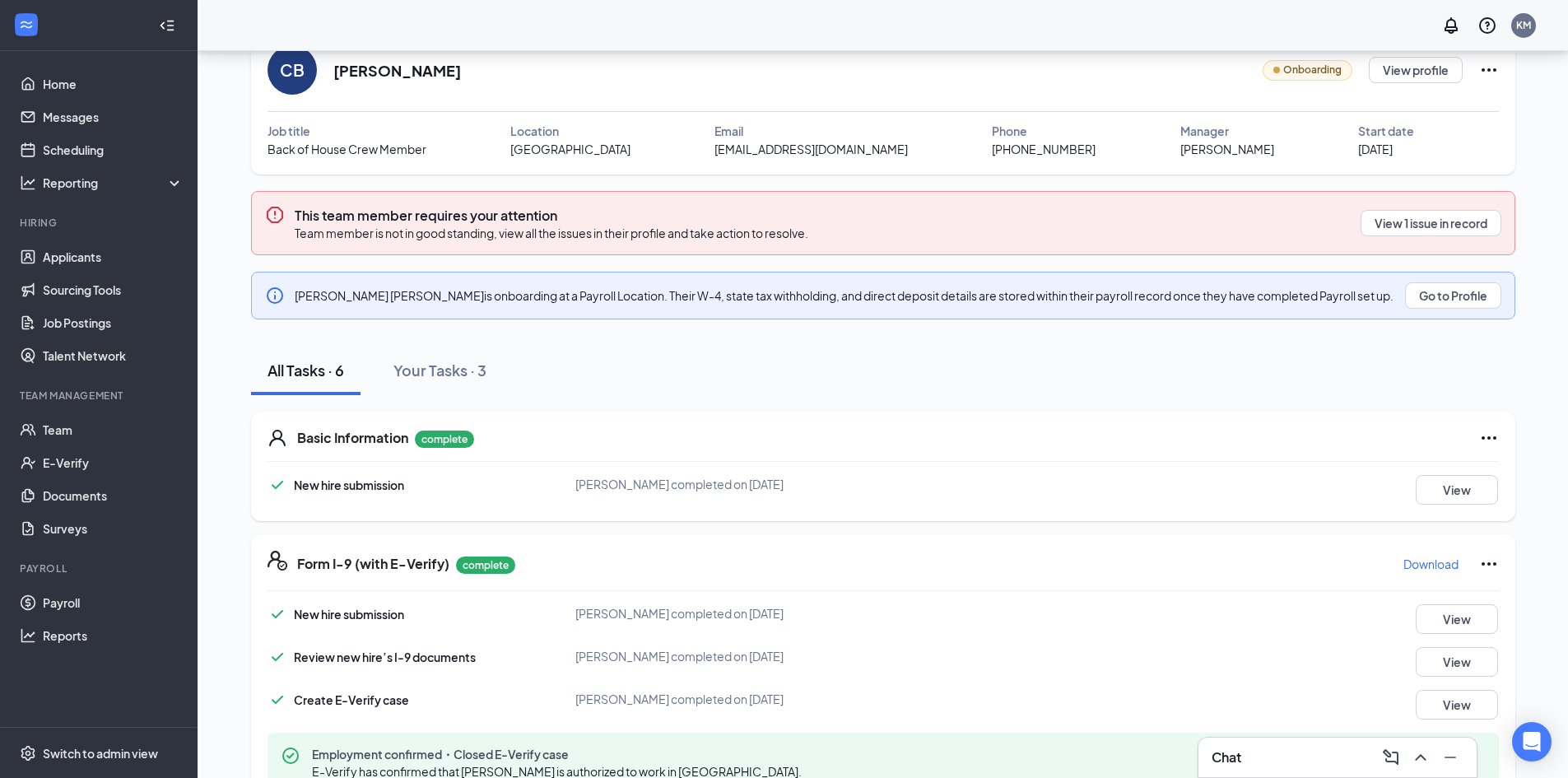
scroll to position [0, 0]
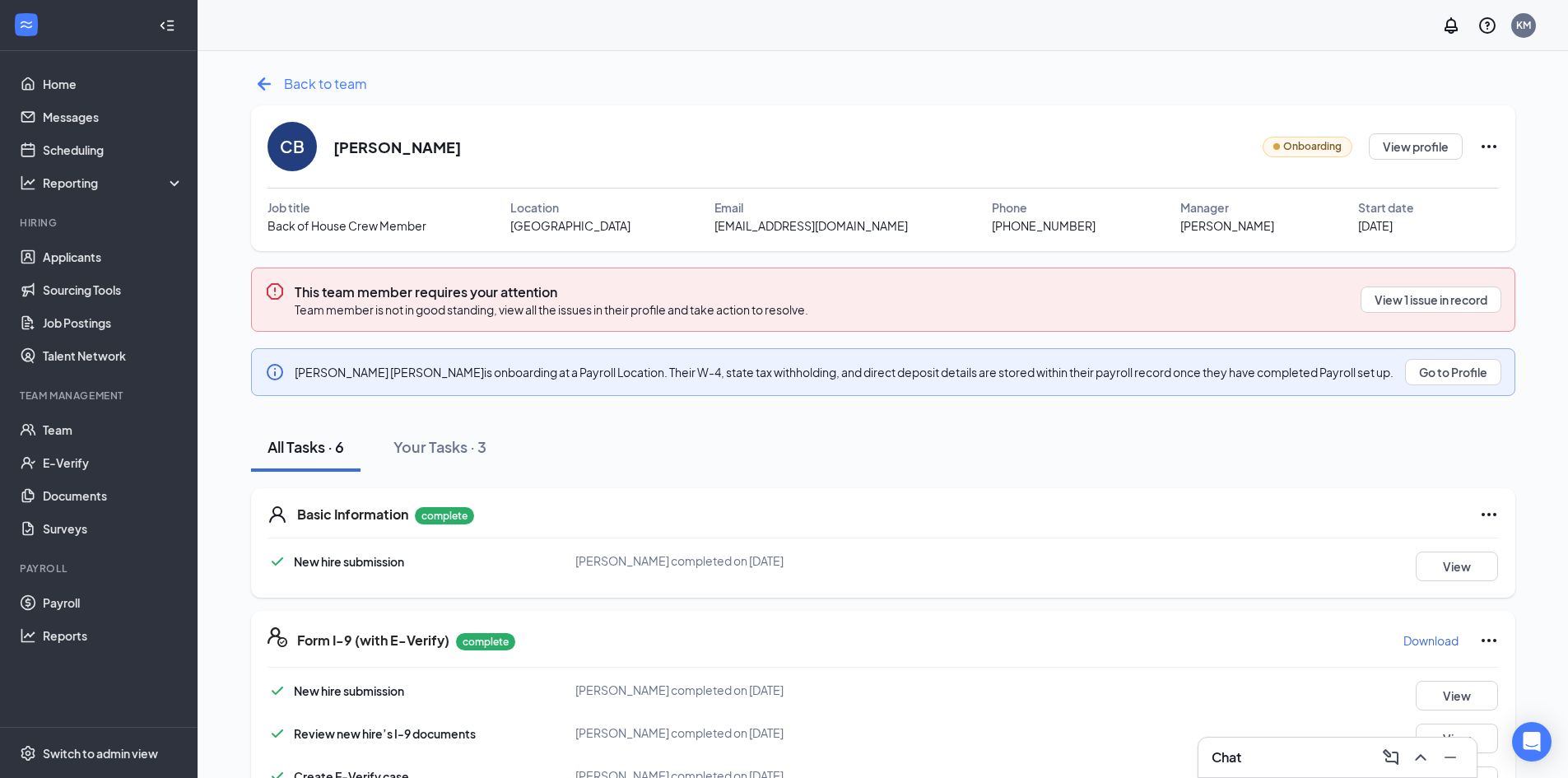
click at [263, 80] on icon "ArrowLeftNew" at bounding box center [263, 84] width 13 height 13
